Goal: Task Accomplishment & Management: Use online tool/utility

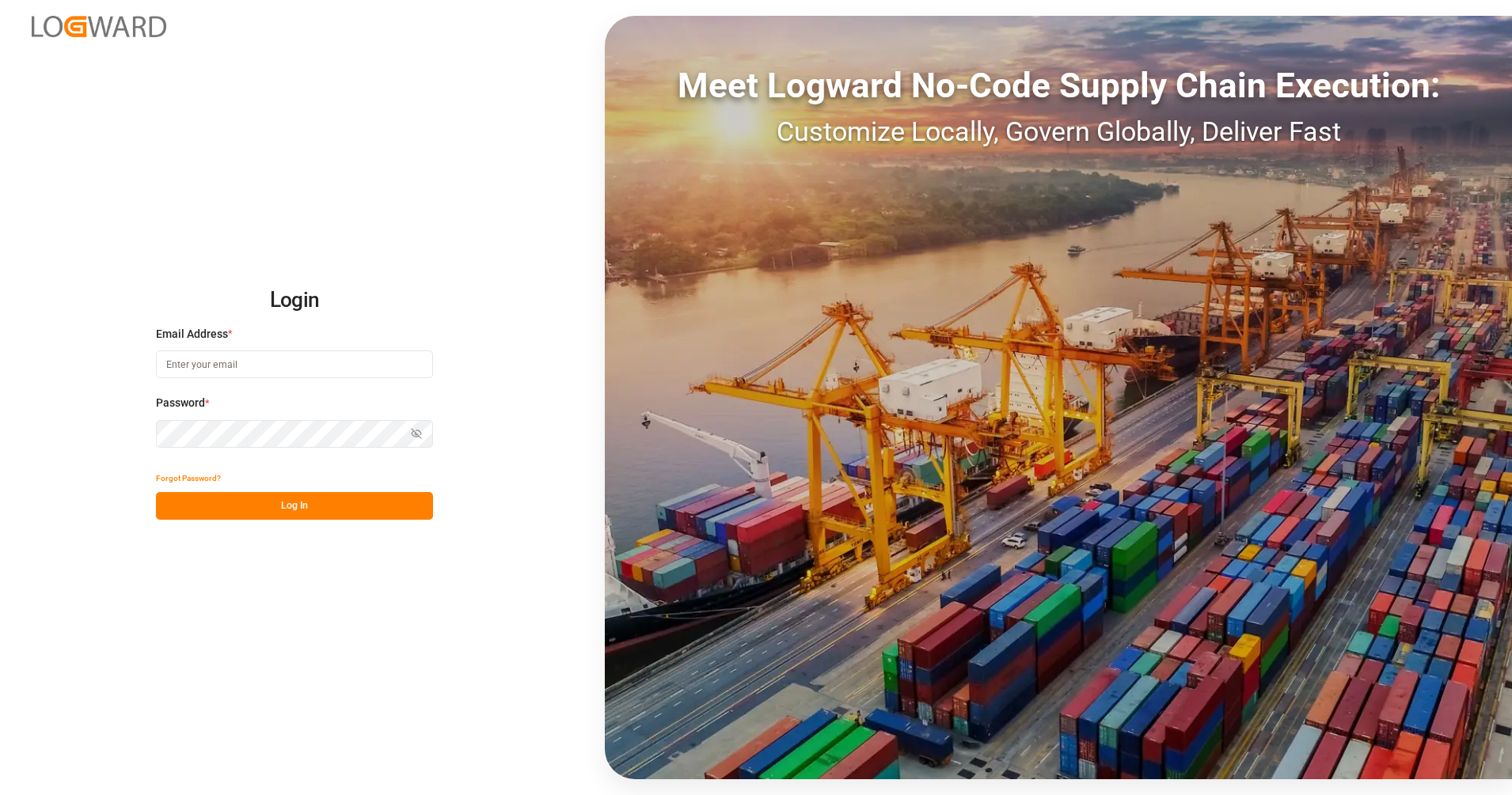
click at [358, 366] on input at bounding box center [294, 365] width 277 height 28
type input "[PERSON_NAME][EMAIL_ADDRESS][PERSON_NAME][DOMAIN_NAME]"
click at [284, 519] on button "Log In" at bounding box center [294, 506] width 277 height 28
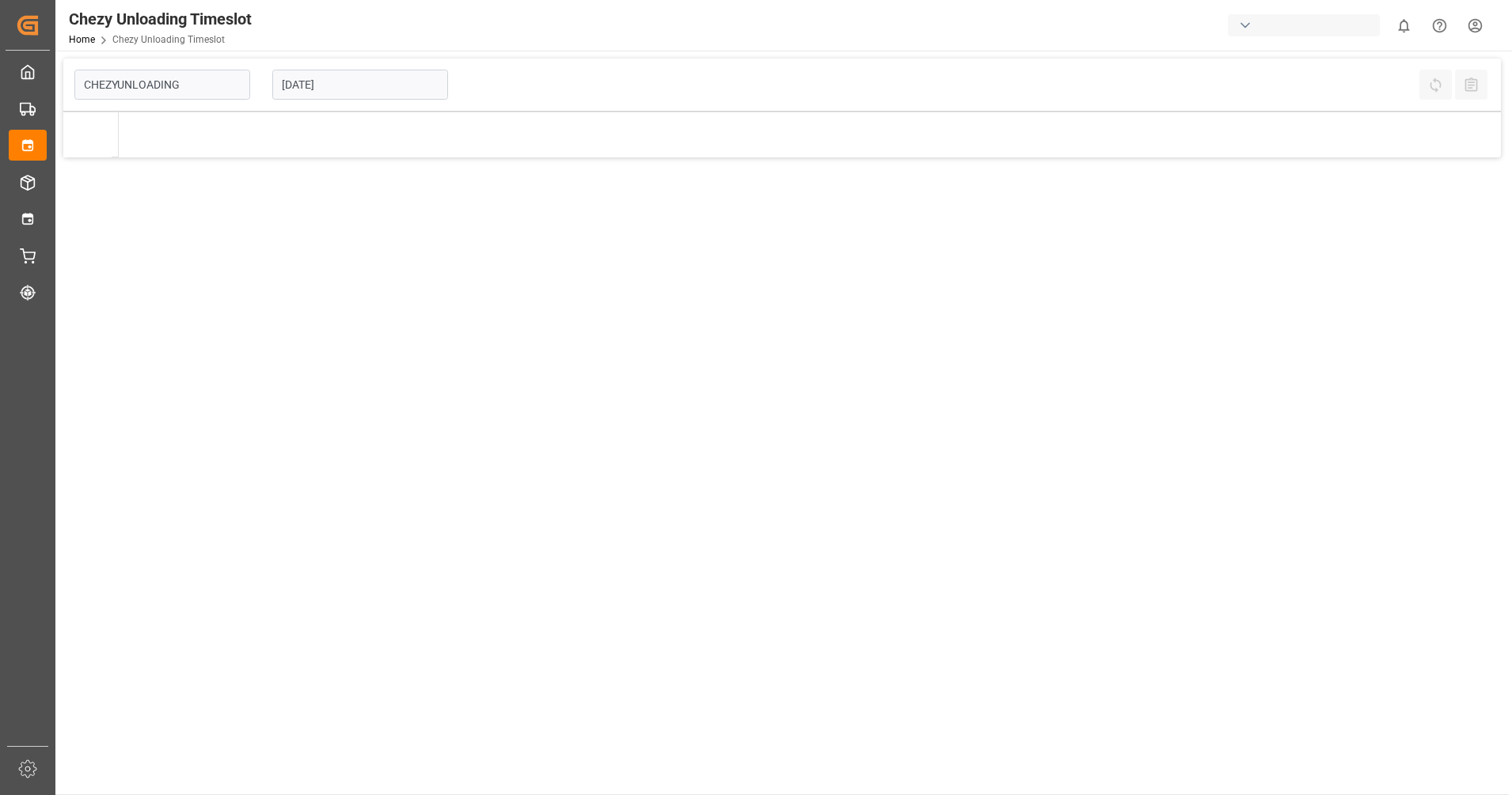
type input "Chezy Unloading"
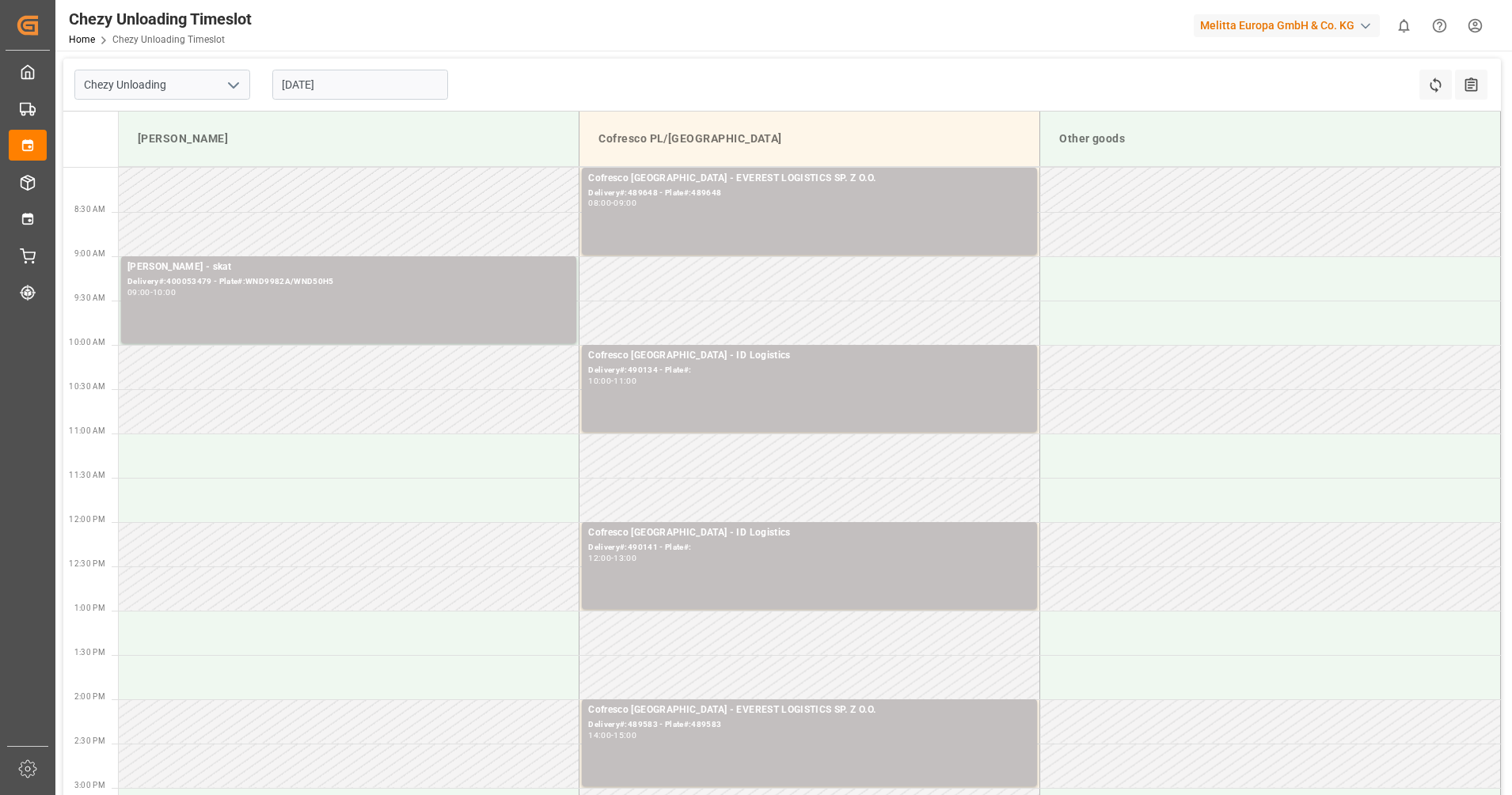
click at [322, 79] on input "[DATE]" at bounding box center [360, 85] width 176 height 30
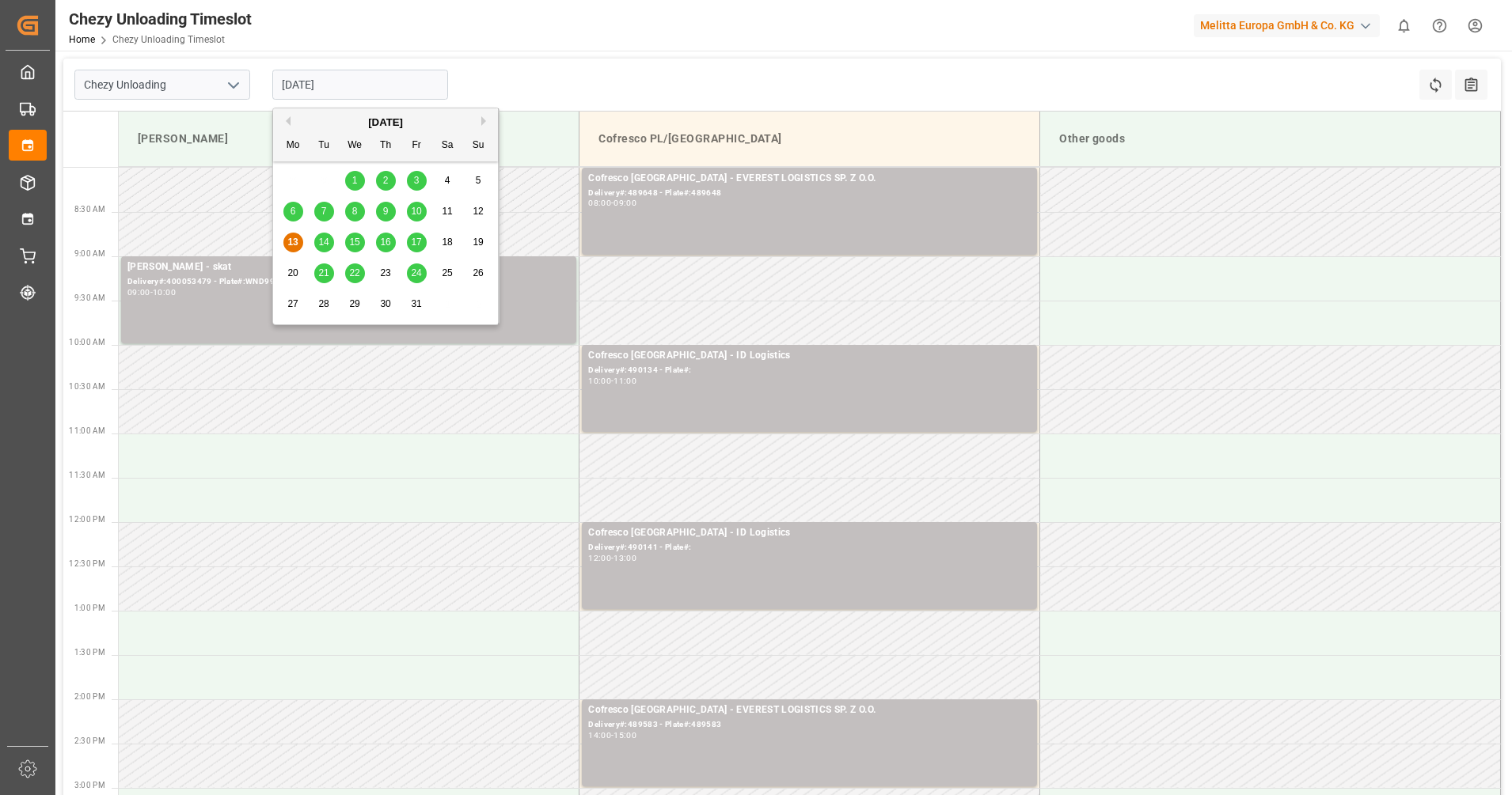
click at [327, 245] on span "14" at bounding box center [324, 241] width 10 height 11
type input "[DATE]"
